Goal: Task Accomplishment & Management: Complete application form

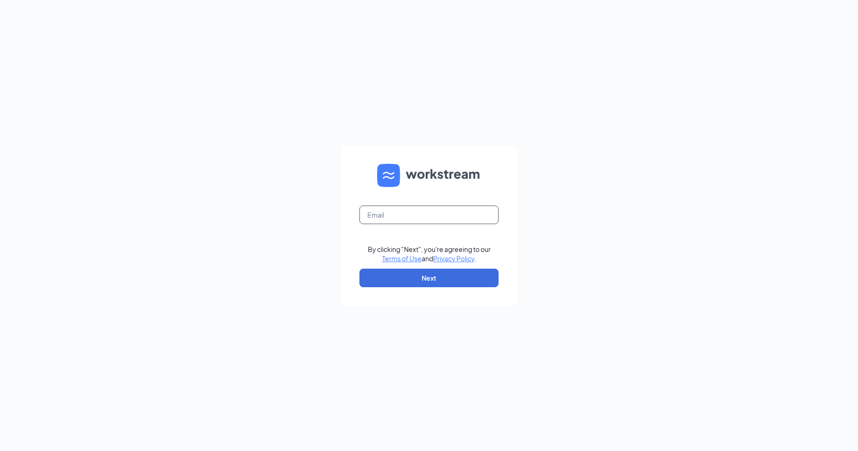
click at [414, 220] on input "text" at bounding box center [428, 214] width 139 height 19
type input "[EMAIL_ADDRESS][DOMAIN_NAME]"
click at [457, 279] on button "Next" at bounding box center [428, 277] width 139 height 19
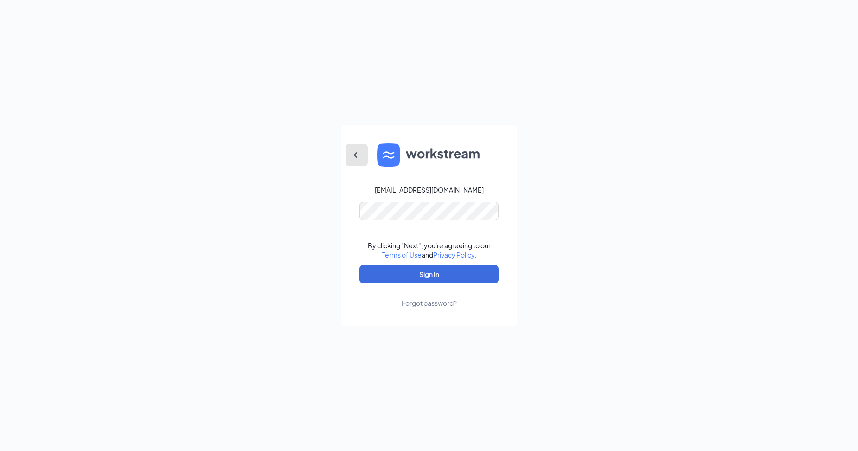
click at [358, 154] on icon "ArrowLeftNew" at bounding box center [357, 155] width 6 height 6
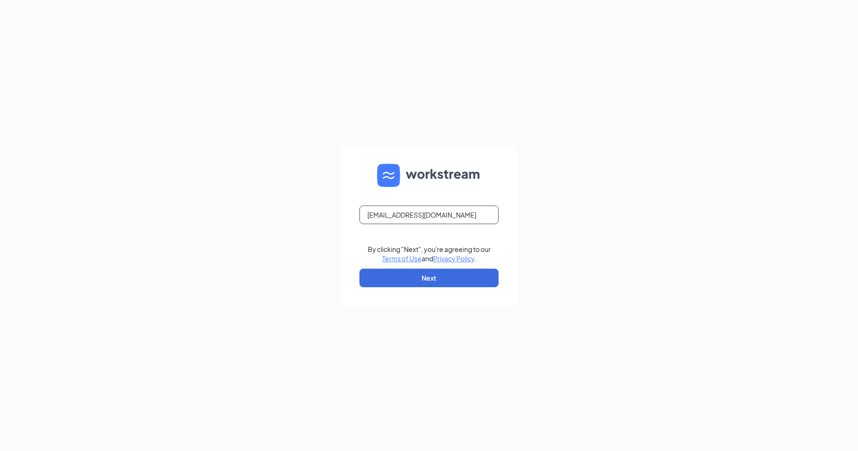
click at [494, 212] on input "[EMAIL_ADDRESS][DOMAIN_NAME]" at bounding box center [428, 214] width 139 height 19
type input "w"
